Goal: Information Seeking & Learning: Compare options

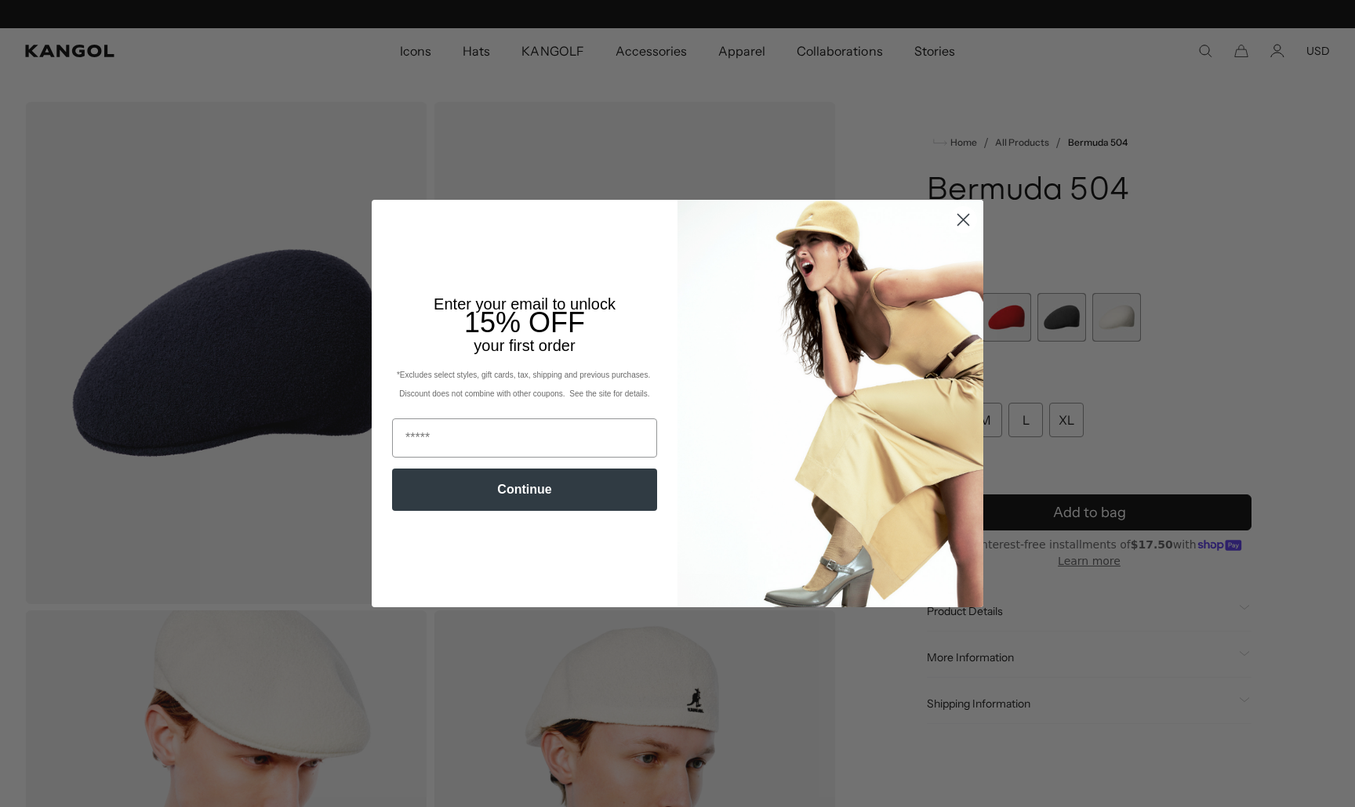
scroll to position [0, 323]
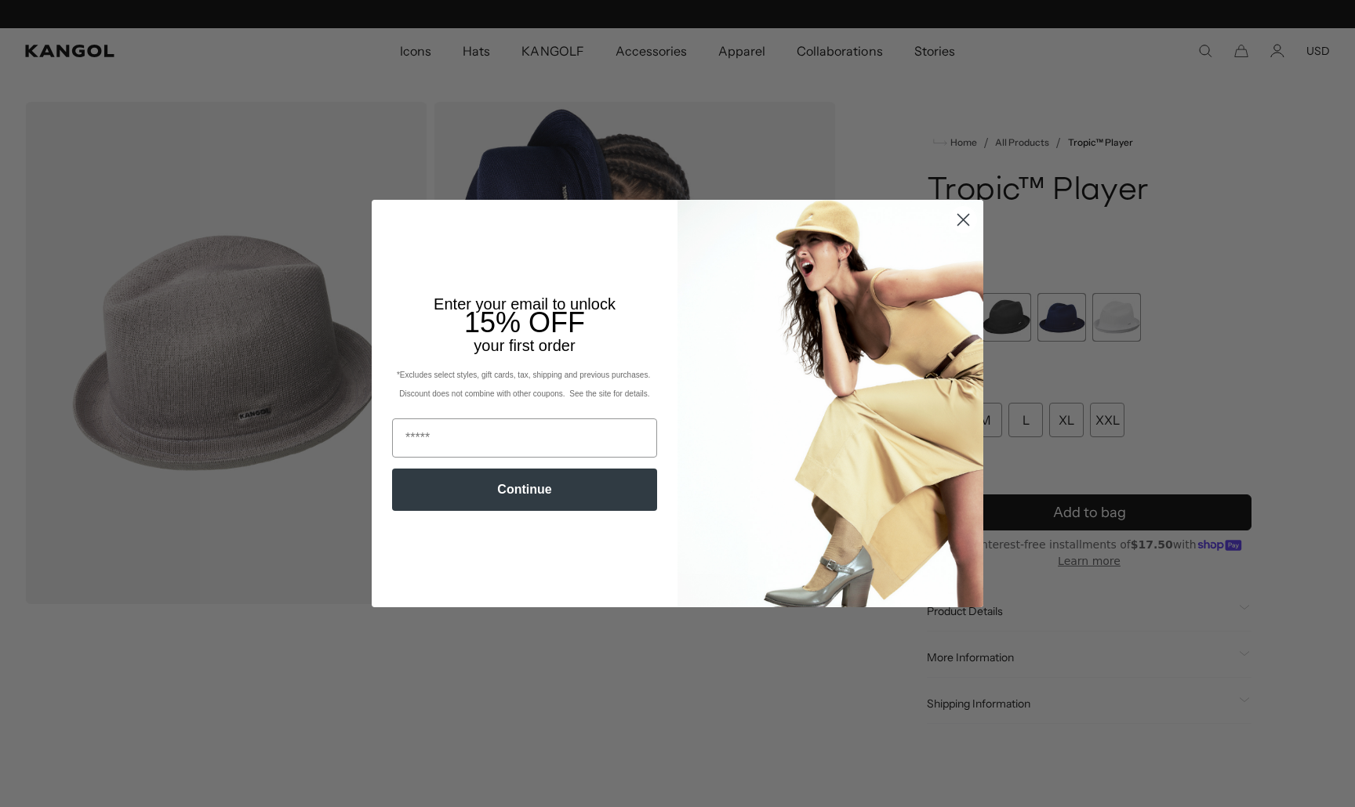
scroll to position [0, 323]
